Goal: Information Seeking & Learning: Learn about a topic

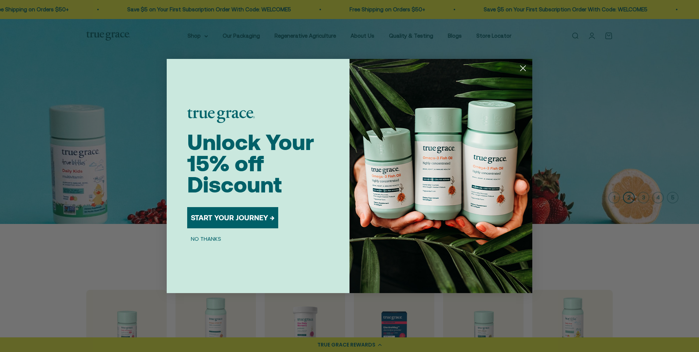
click at [331, 72] on circle "Close dialog" at bounding box center [523, 68] width 12 height 12
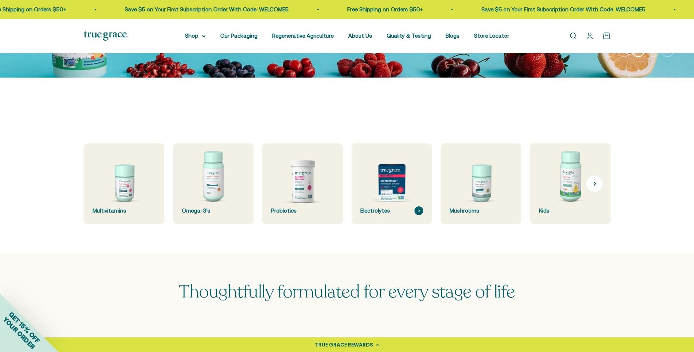
scroll to position [256, 0]
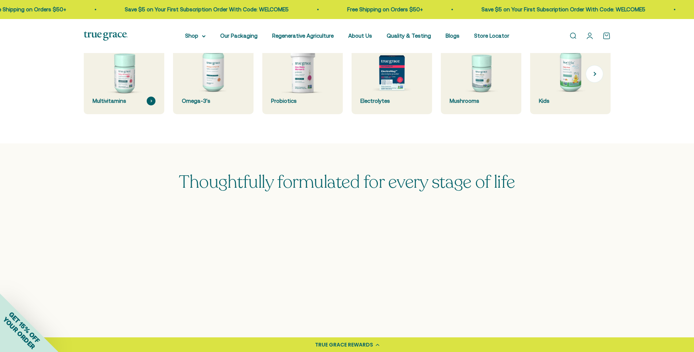
click at [130, 106] on img at bounding box center [123, 73] width 85 height 85
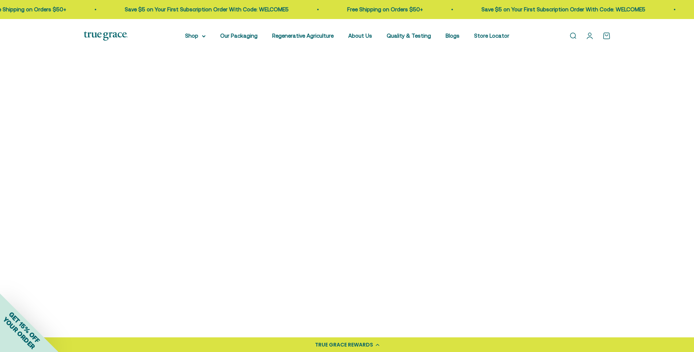
scroll to position [146, 0]
click at [154, 135] on img at bounding box center [146, 114] width 125 height 125
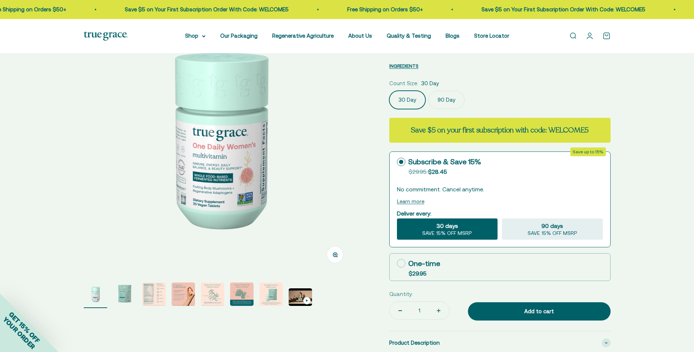
scroll to position [183, 0]
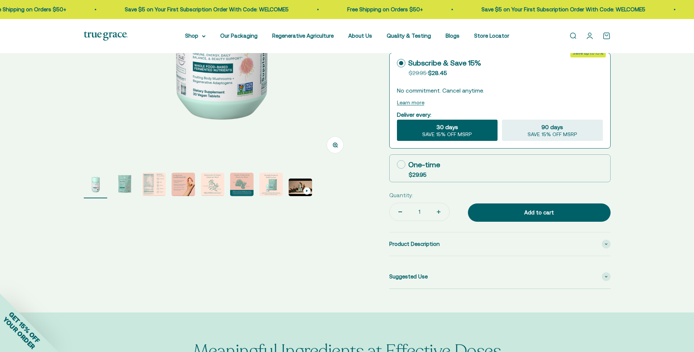
click at [152, 187] on img "Go to item 3" at bounding box center [153, 184] width 23 height 23
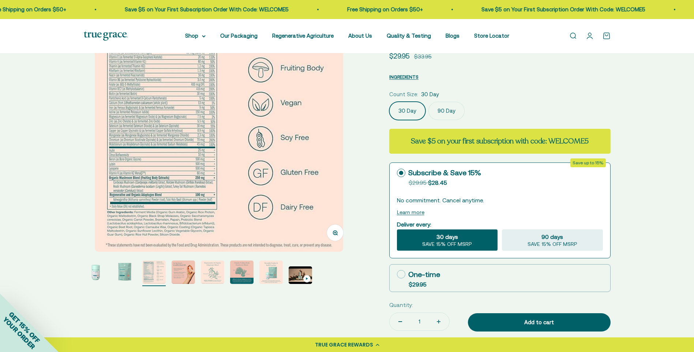
scroll to position [37, 0]
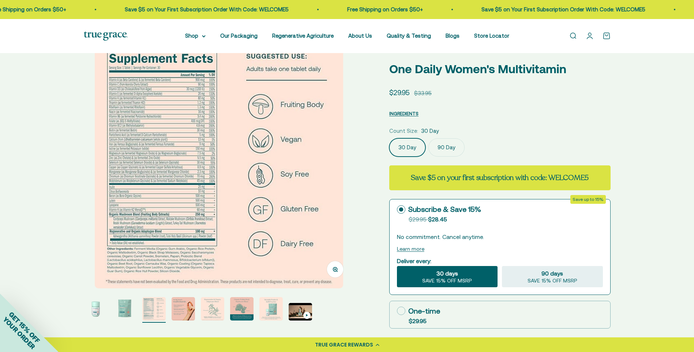
click at [269, 312] on img "Go to item 7" at bounding box center [270, 308] width 23 height 23
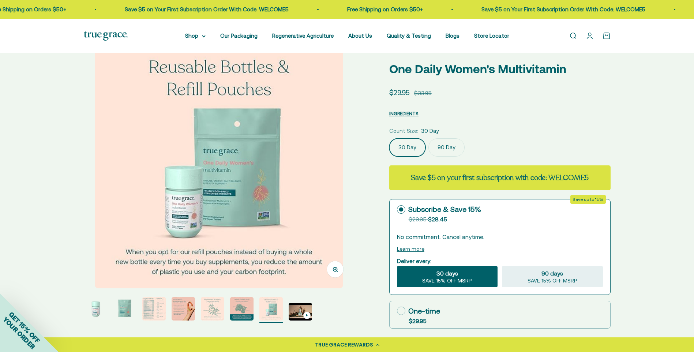
click at [254, 305] on page-dots at bounding box center [219, 310] width 270 height 26
click at [244, 306] on img "Go to item 6" at bounding box center [241, 308] width 23 height 23
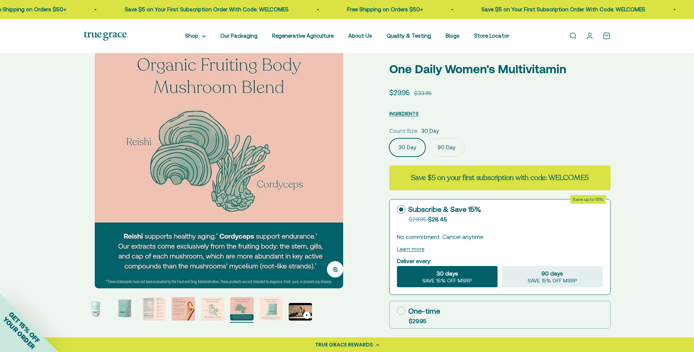
click at [267, 306] on img "Go to item 7" at bounding box center [270, 308] width 23 height 23
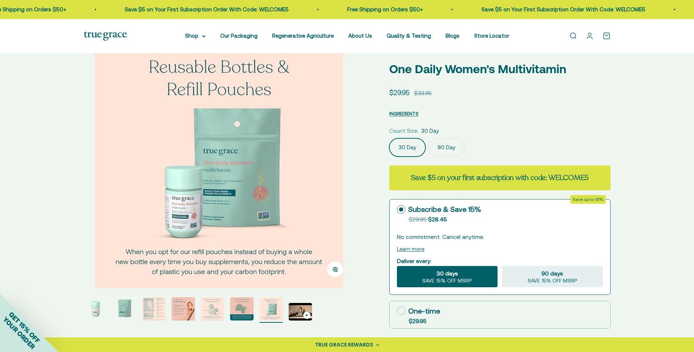
click at [185, 303] on img "Go to item 4" at bounding box center [183, 308] width 23 height 23
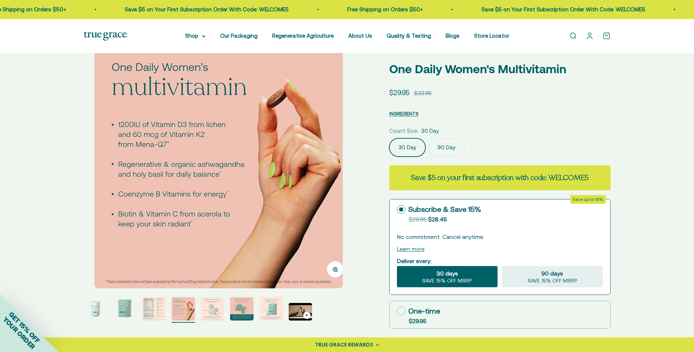
click at [168, 306] on page-dots at bounding box center [219, 310] width 270 height 26
click at [149, 306] on img "Go to item 3" at bounding box center [153, 308] width 23 height 23
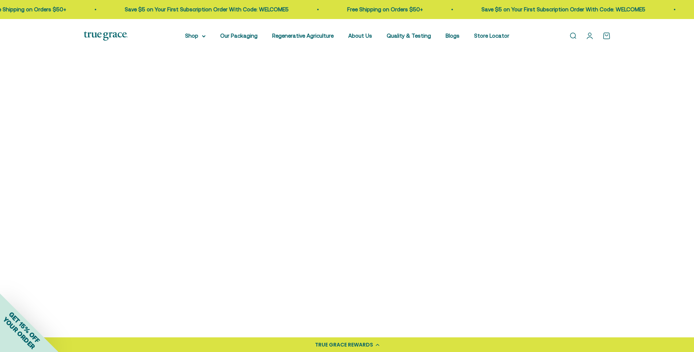
scroll to position [183, 0]
click at [429, 262] on img at bounding box center [413, 259] width 125 height 125
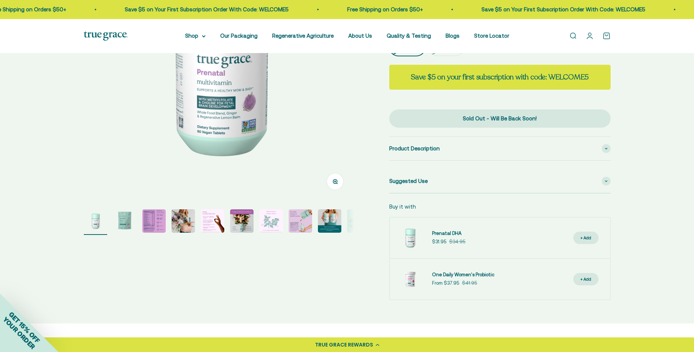
click at [143, 223] on img "Go to item 3" at bounding box center [153, 220] width 23 height 23
